Goal: Communication & Community: Answer question/provide support

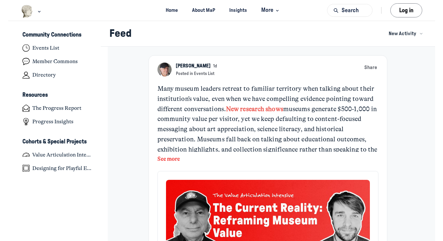
scroll to position [1825, 1295]
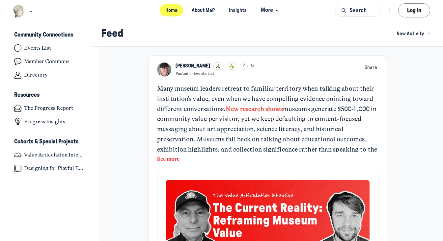
click at [173, 11] on link "Home" at bounding box center [172, 10] width 24 height 12
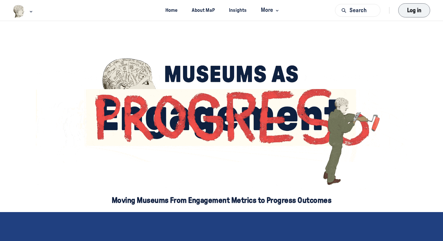
click at [404, 10] on button "Log in" at bounding box center [414, 10] width 32 height 14
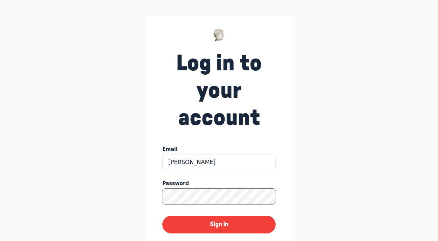
click at [219, 223] on button "Sign In" at bounding box center [218, 225] width 113 height 18
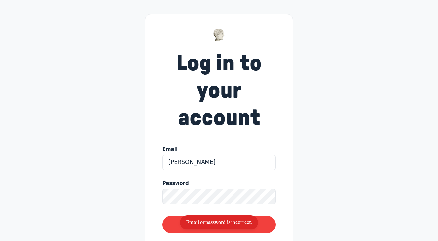
click at [222, 224] on span "Email or password is incorrect." at bounding box center [219, 223] width 66 height 6
click at [155, 196] on div "Log in to your account Email Karen Bowles Password Sign In ← Back Forgot your p…" at bounding box center [219, 151] width 148 height 275
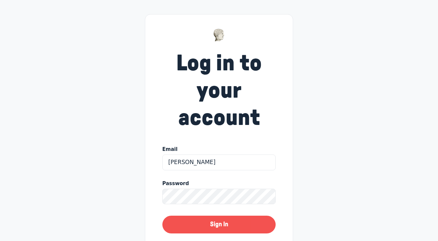
click at [209, 221] on button "Sign In" at bounding box center [218, 225] width 113 height 18
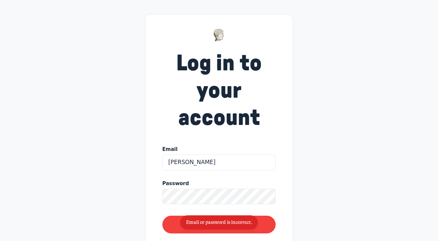
scroll to position [46, 0]
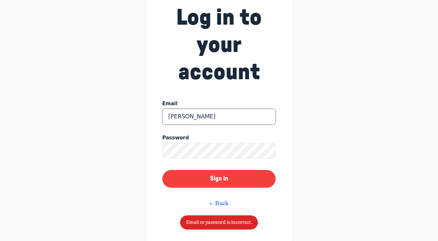
drag, startPoint x: 212, startPoint y: 115, endPoint x: 138, endPoint y: 114, distance: 73.8
click at [138, 114] on div "Log in to your account Email Karen Bowles Password Sign In ← Back Forgot your p…" at bounding box center [219, 106] width 438 height 304
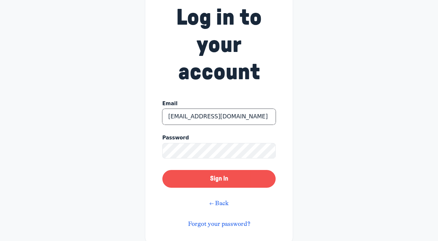
type input "kmcwilliams@ou.edu"
click at [191, 180] on button "Sign In" at bounding box center [218, 179] width 113 height 18
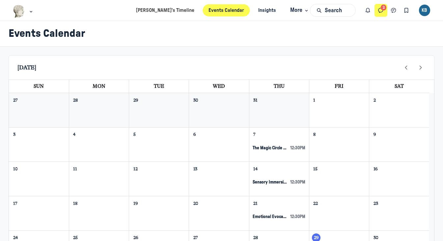
click at [383, 10] on icon "Direct messages" at bounding box center [380, 10] width 7 height 7
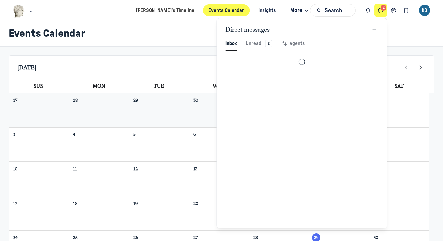
scroll to position [896, 1535]
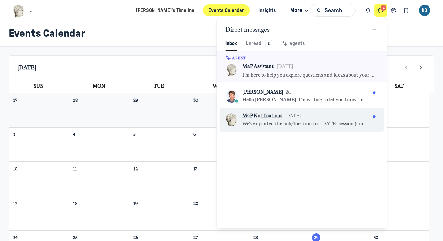
click at [322, 117] on div "MaP Notifications [DATE]" at bounding box center [306, 116] width 128 height 7
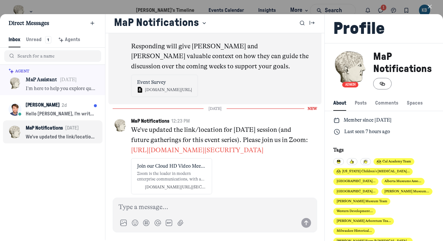
scroll to position [1261, 0]
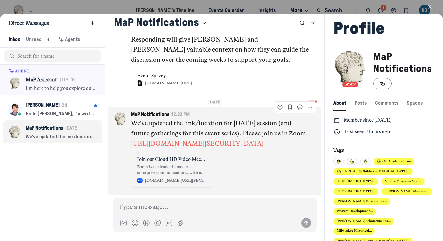
drag, startPoint x: 234, startPoint y: 134, endPoint x: 152, endPoint y: 124, distance: 82.3
click at [152, 124] on p "We've updated the link/location for [DATE] session (and future gatherings for t…" at bounding box center [220, 134] width 179 height 30
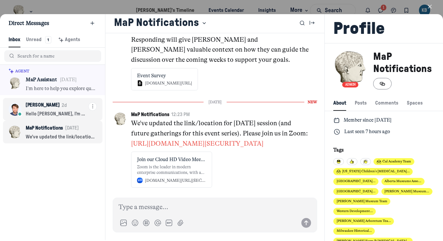
click at [49, 108] on div "[PERSON_NAME] 2d" at bounding box center [57, 105] width 63 height 9
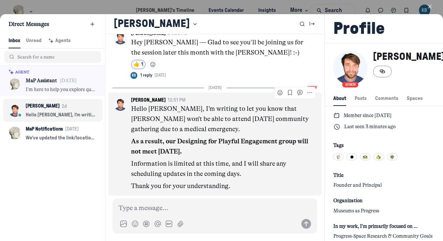
scroll to position [1, 0]
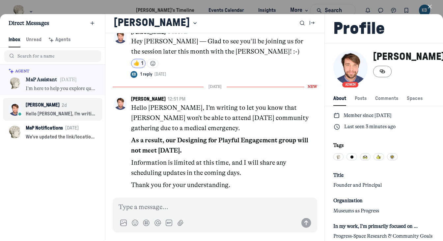
click at [429, 6] on use "button" at bounding box center [429, 6] width 3 height 3
